Goal: Navigation & Orientation: Find specific page/section

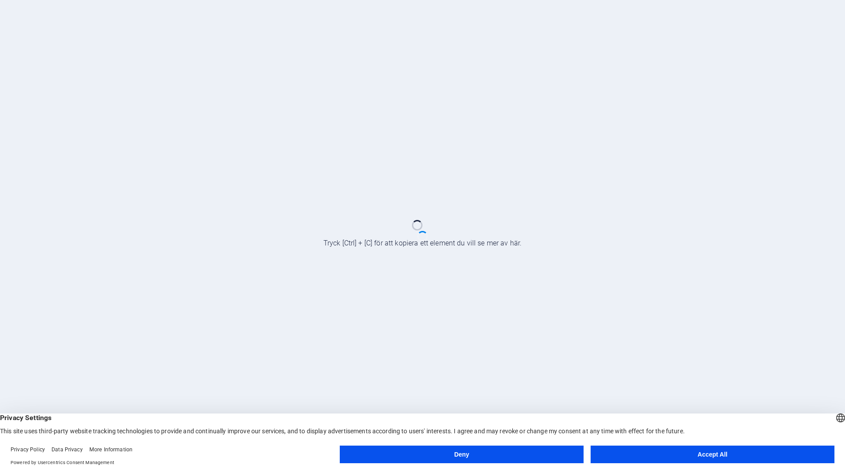
click at [488, 451] on button "Deny" at bounding box center [462, 455] width 244 height 18
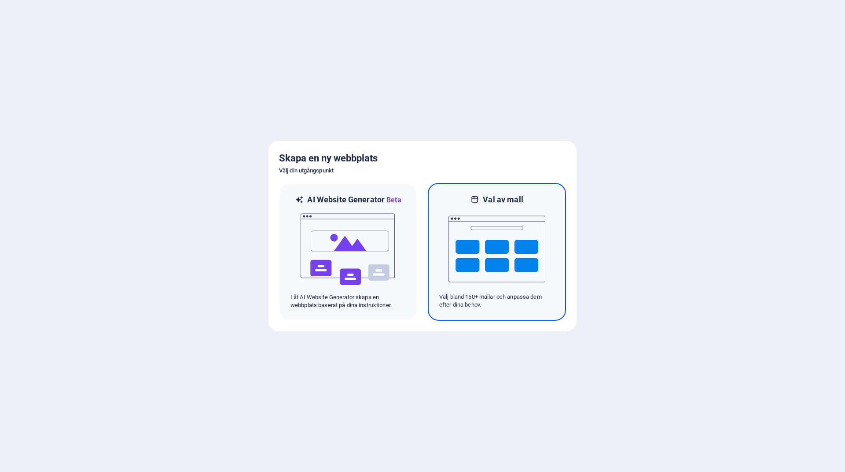
click at [493, 231] on img at bounding box center [496, 249] width 97 height 88
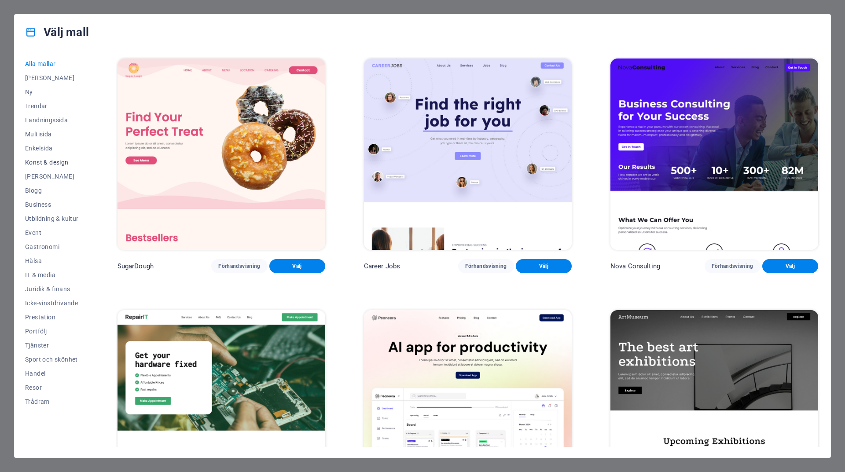
click at [42, 161] on span "Konst & design" at bounding box center [52, 162] width 54 height 7
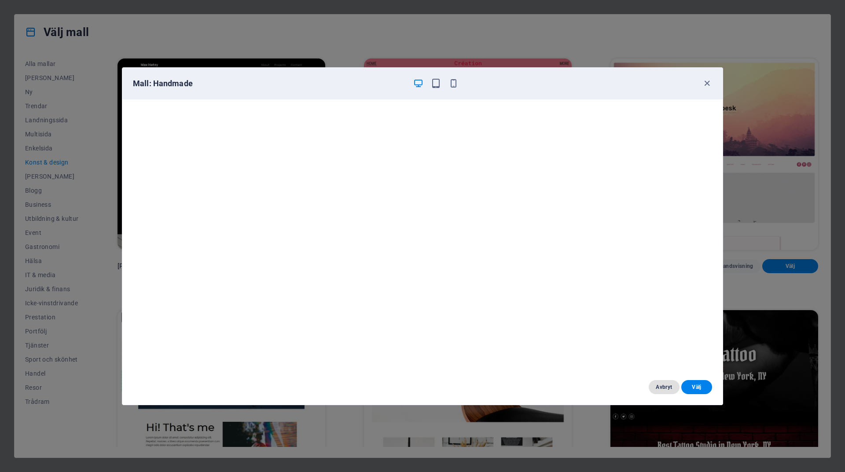
click at [667, 385] on span "Avbryt" at bounding box center [664, 387] width 17 height 7
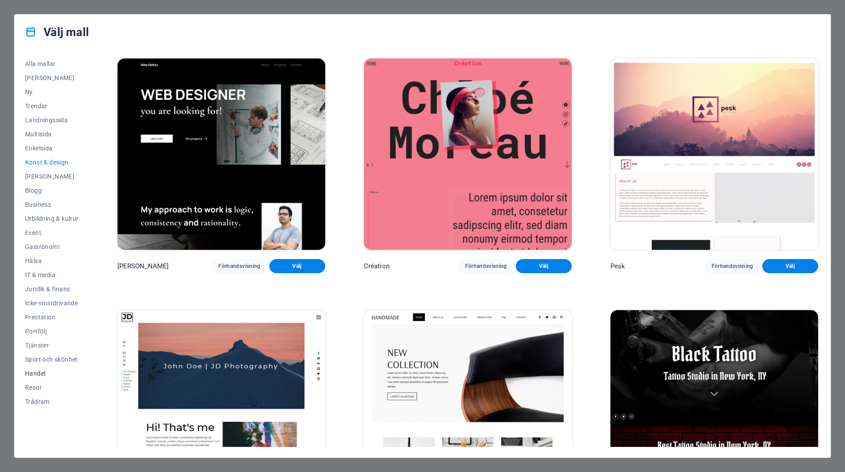
click at [31, 370] on span "Handel" at bounding box center [52, 373] width 54 height 7
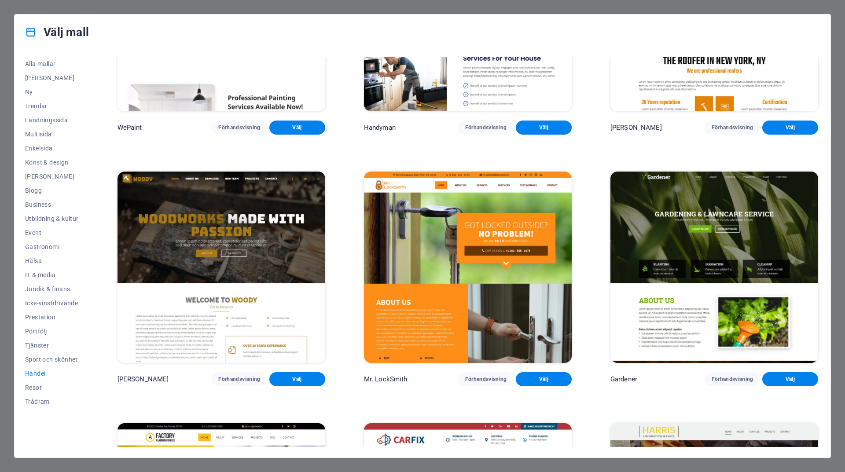
scroll to position [142, 0]
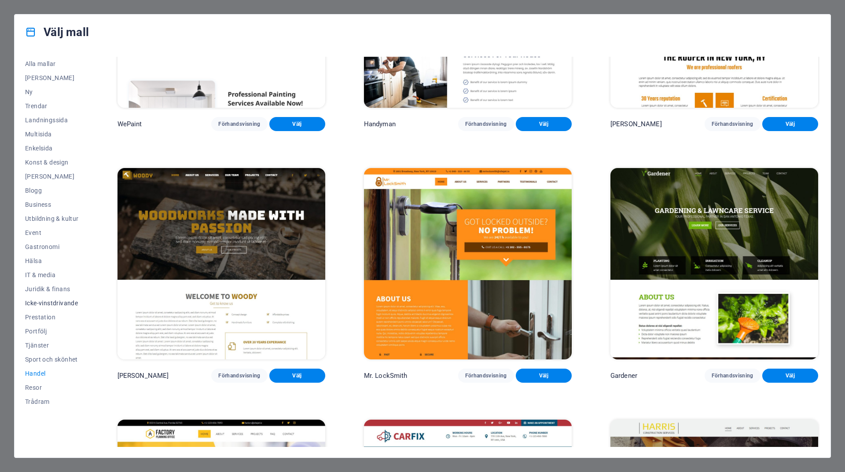
click at [54, 301] on span "Icke-vinstdrivande" at bounding box center [52, 303] width 54 height 7
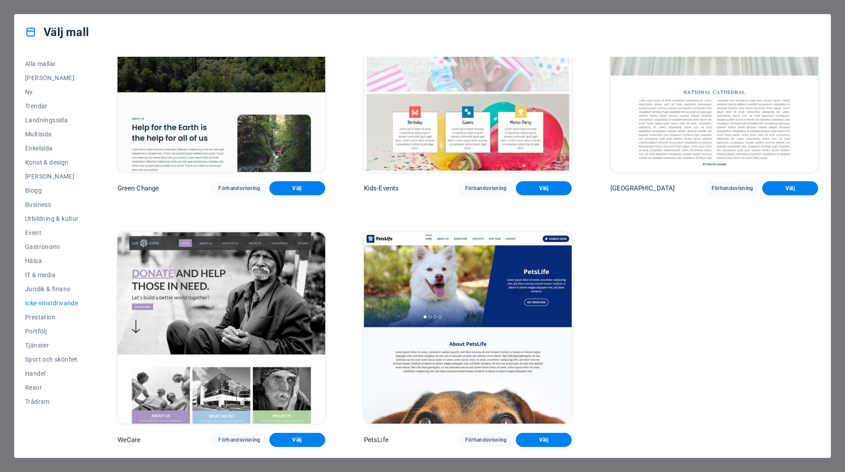
scroll to position [0, 0]
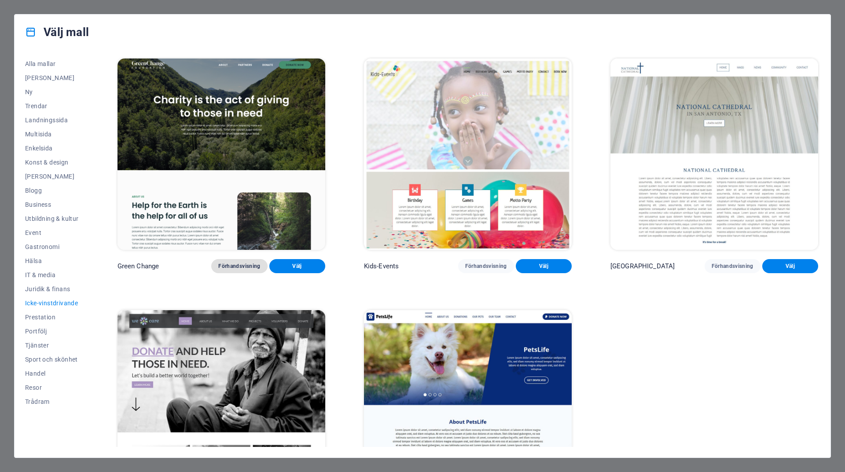
click at [231, 263] on span "Förhandsvisning" at bounding box center [239, 266] width 42 height 7
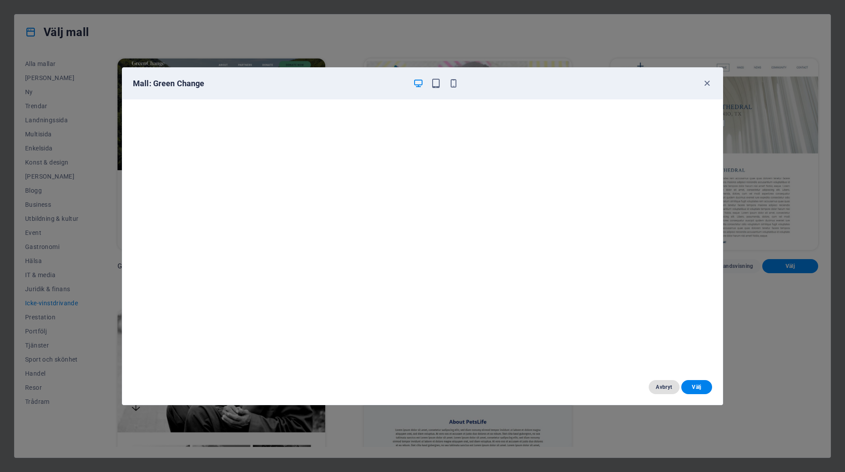
click at [664, 387] on span "Avbryt" at bounding box center [664, 387] width 17 height 7
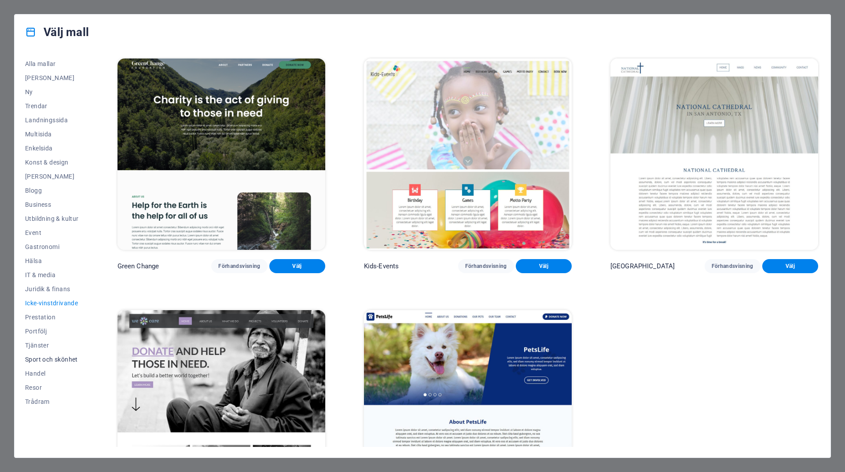
click at [38, 355] on button "Sport och skönhet" at bounding box center [52, 359] width 54 height 14
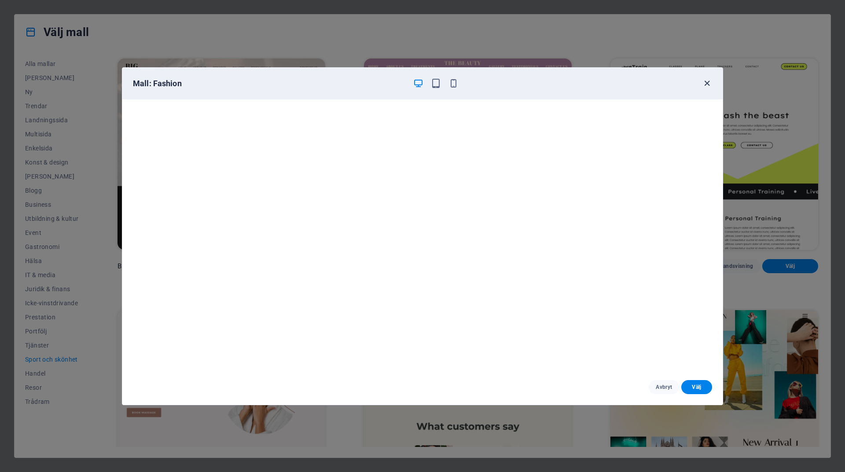
click at [710, 81] on icon "button" at bounding box center [707, 83] width 10 height 10
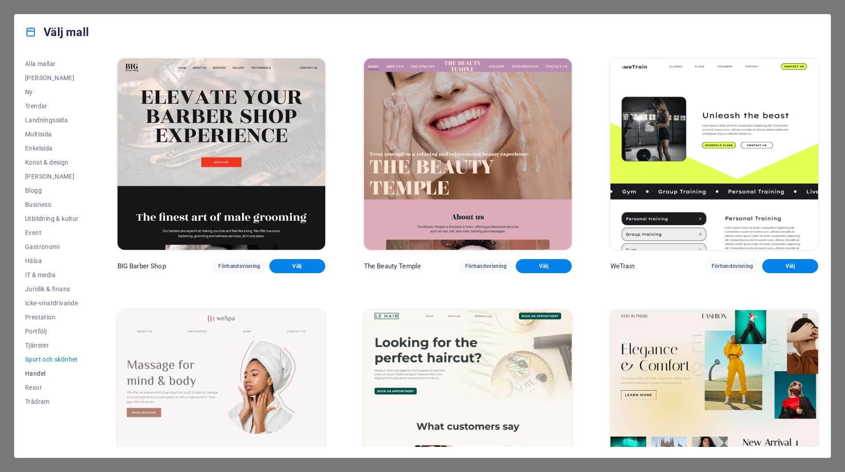
click at [37, 371] on span "Handel" at bounding box center [52, 373] width 54 height 7
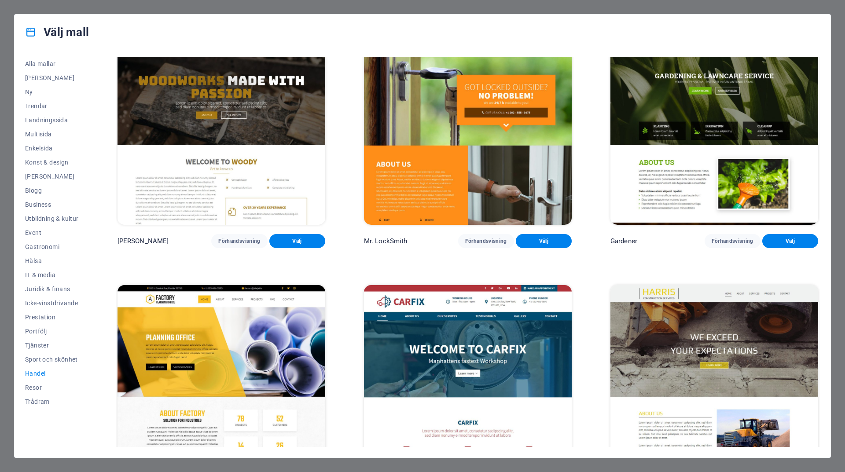
scroll to position [195, 0]
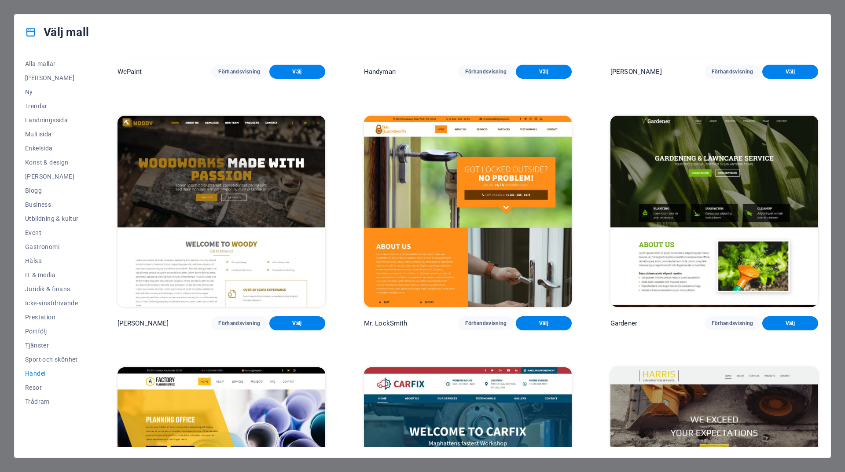
click at [700, 163] on img at bounding box center [714, 211] width 208 height 191
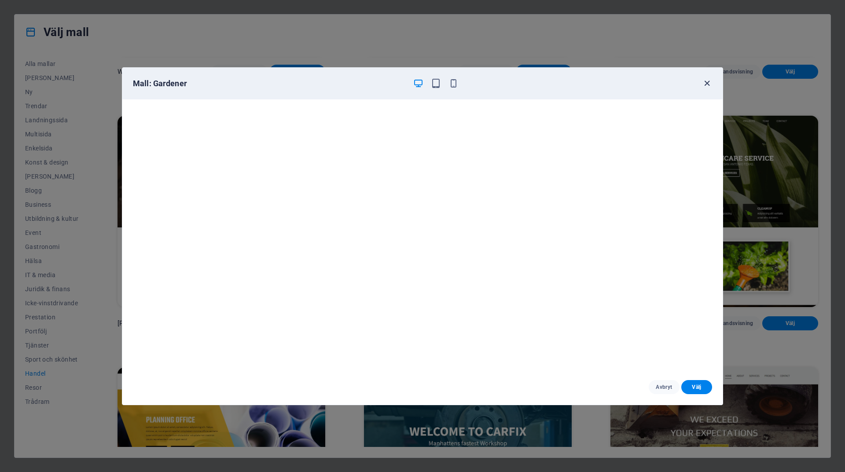
click at [707, 82] on icon "button" at bounding box center [707, 83] width 10 height 10
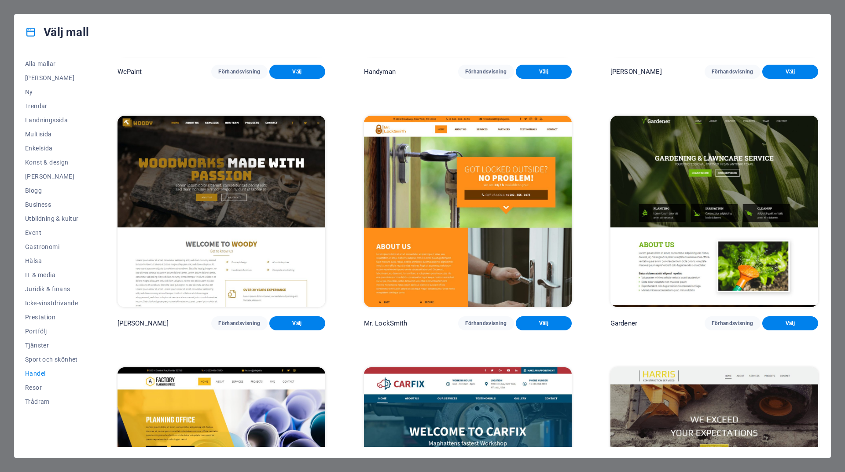
click at [201, 180] on img at bounding box center [221, 211] width 208 height 191
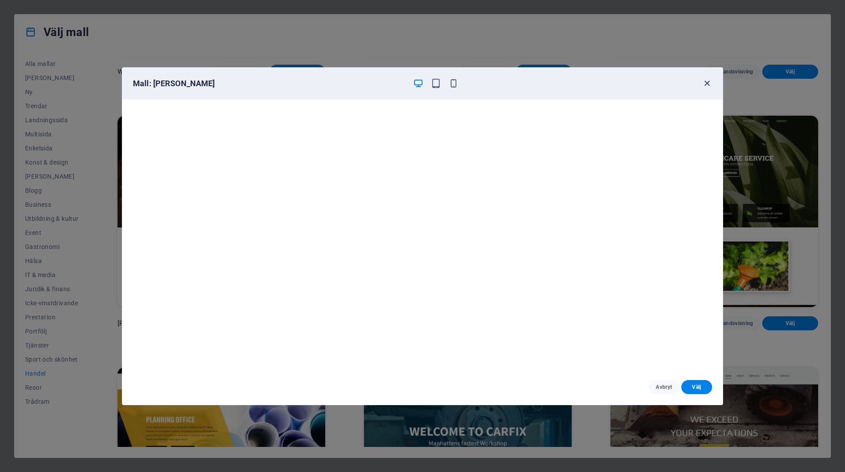
click at [705, 80] on icon "button" at bounding box center [707, 83] width 10 height 10
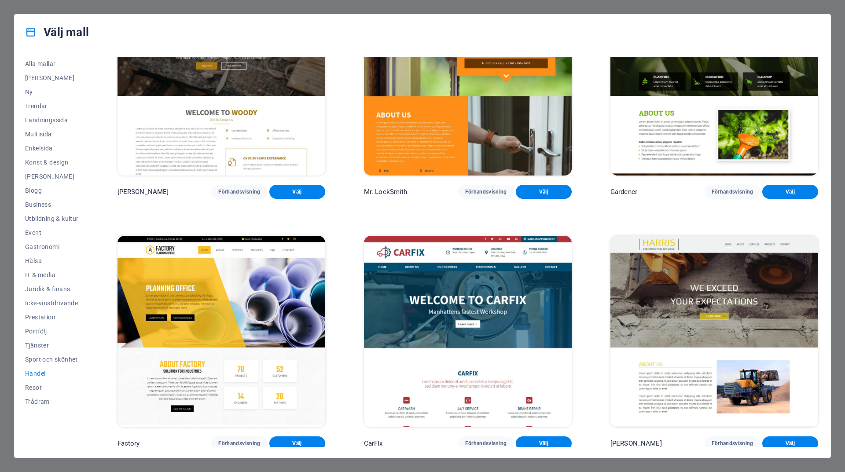
scroll to position [327, 0]
click at [33, 205] on span "Business" at bounding box center [52, 204] width 54 height 7
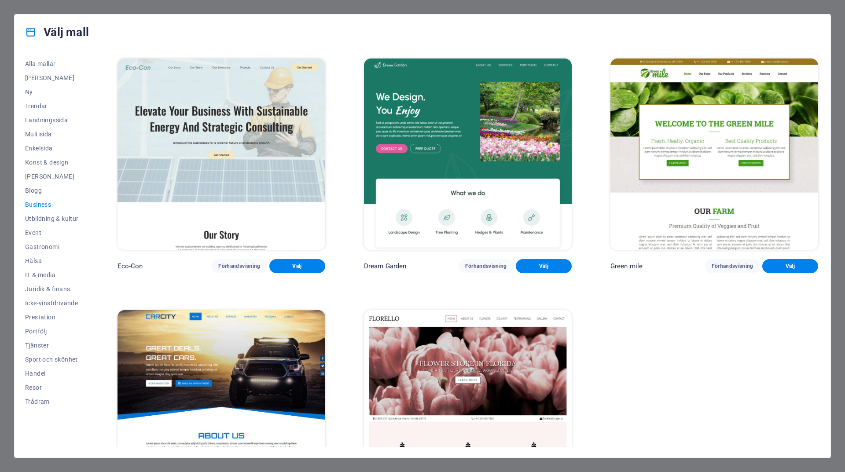
click at [738, 150] on img at bounding box center [714, 154] width 208 height 191
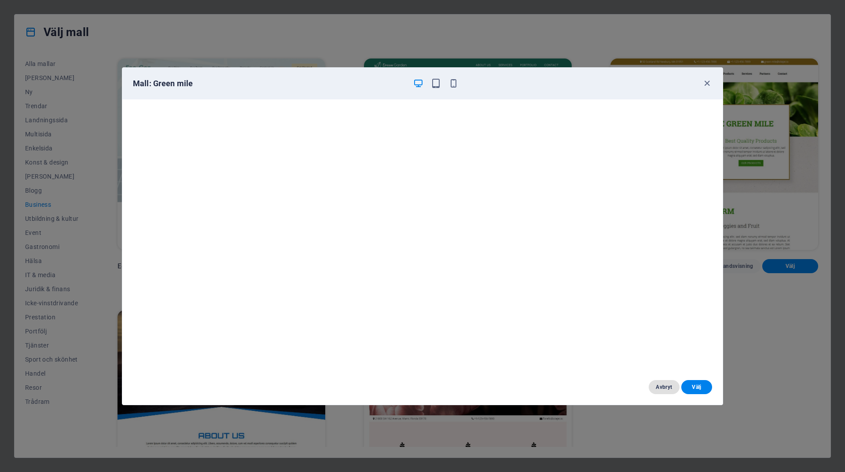
click at [665, 386] on span "Avbryt" at bounding box center [664, 387] width 17 height 7
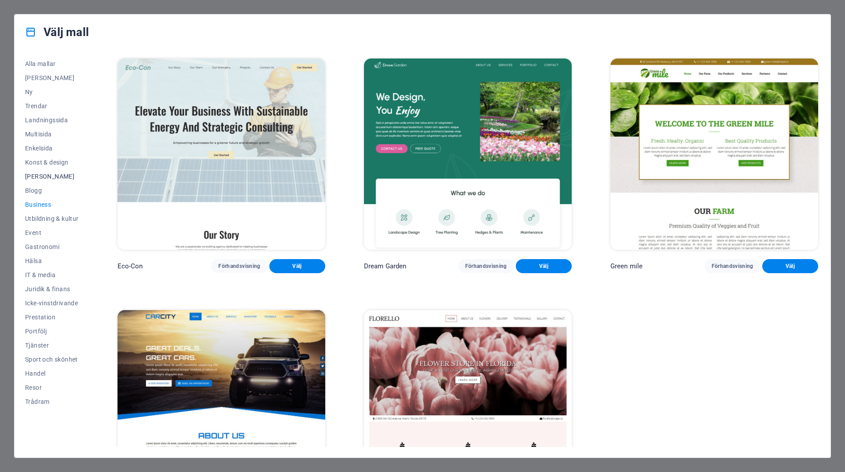
click at [27, 178] on span "Tom" at bounding box center [52, 176] width 54 height 7
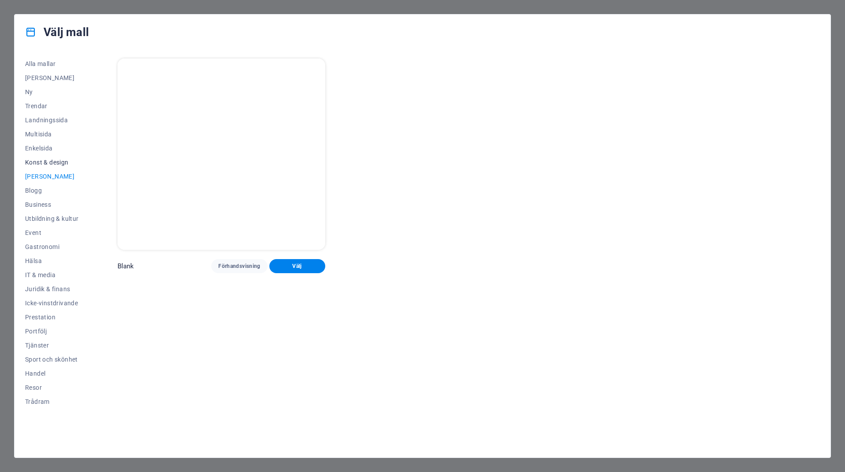
click at [51, 161] on span "Konst & design" at bounding box center [52, 162] width 54 height 7
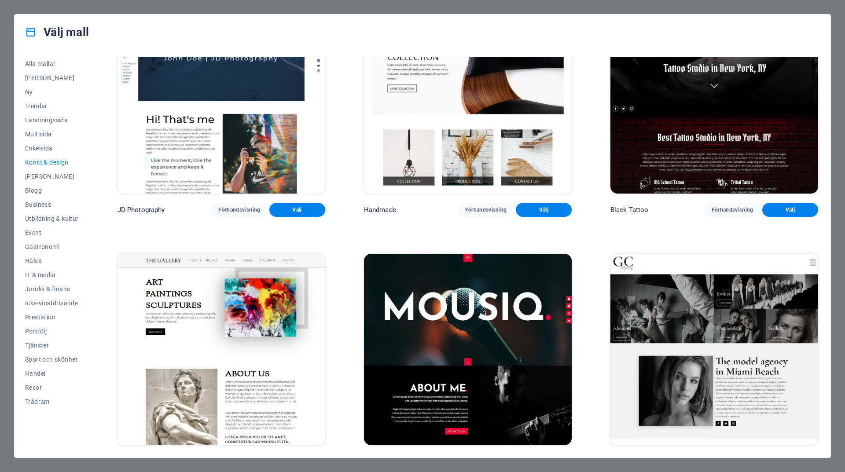
scroll to position [440, 0]
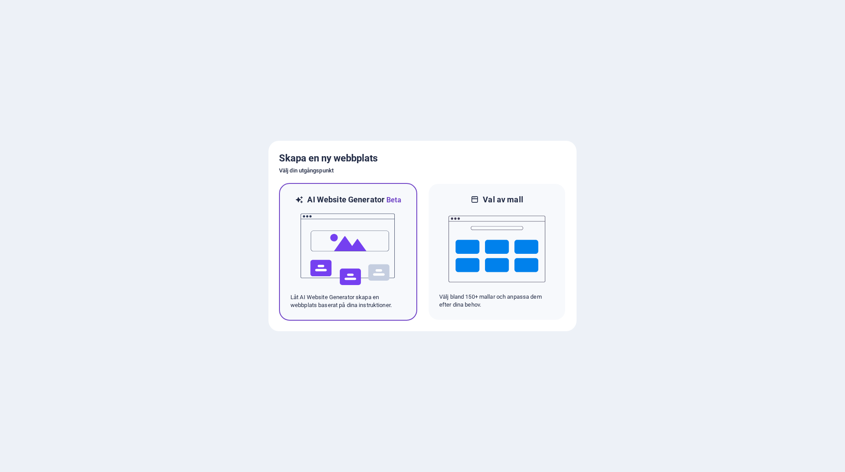
click at [358, 232] on img at bounding box center [348, 250] width 97 height 88
